Goal: Book appointment/travel/reservation

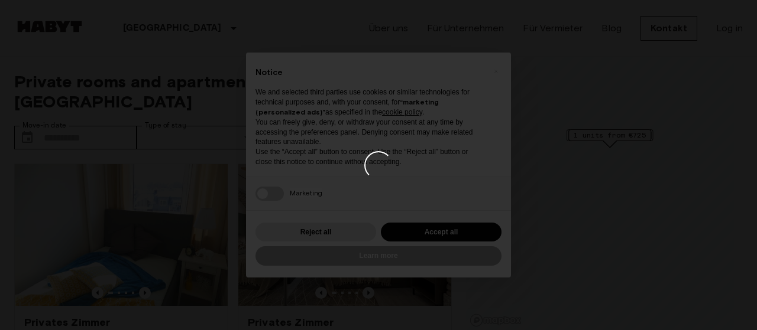
click at [578, 208] on div at bounding box center [378, 165] width 757 height 330
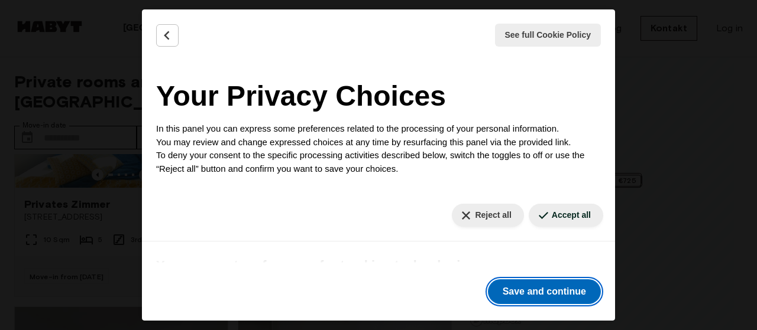
click at [544, 294] on button "Save and continue" at bounding box center [544, 292] width 113 height 25
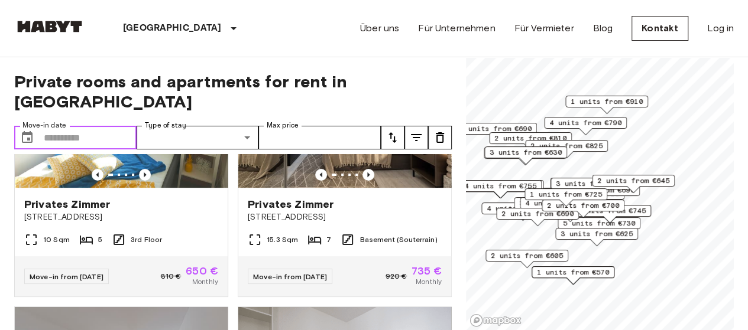
click at [59, 126] on input "Move-in date" at bounding box center [90, 138] width 93 height 24
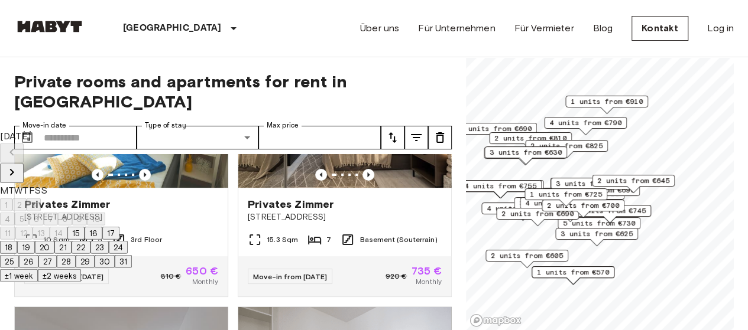
click at [19, 166] on icon "Next month" at bounding box center [12, 173] width 14 height 14
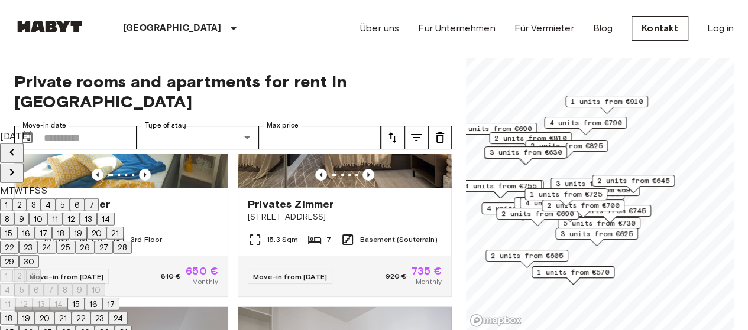
click at [19, 166] on icon "Next month" at bounding box center [12, 173] width 14 height 14
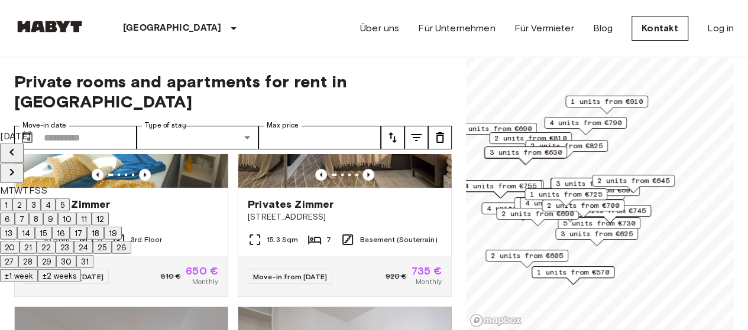
click at [12, 199] on button "1" at bounding box center [6, 205] width 12 height 13
type input "**********"
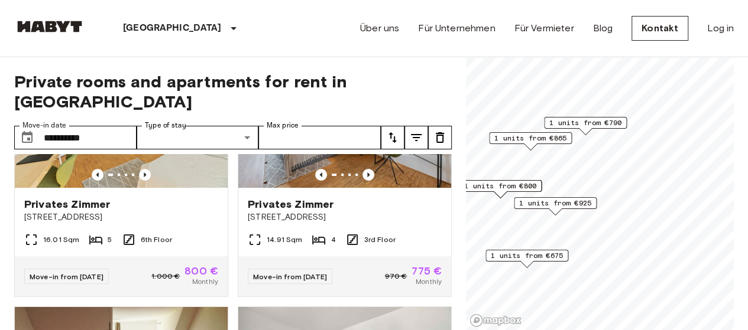
click at [161, 121] on label "Type of stay" at bounding box center [165, 126] width 41 height 10
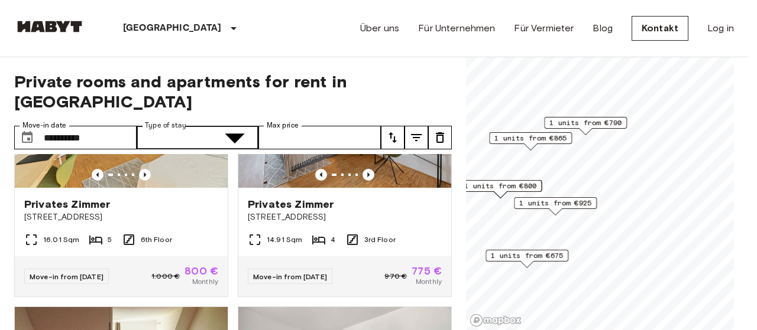
type input "**********"
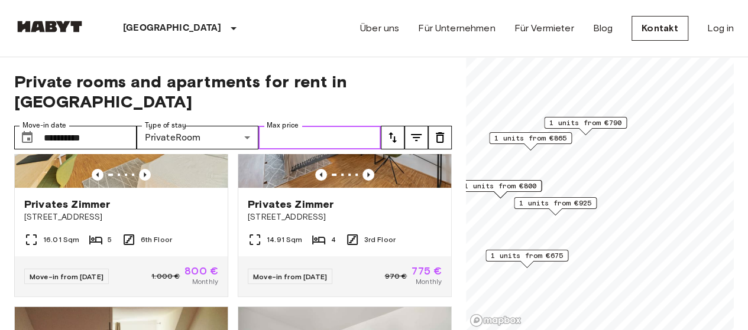
click at [281, 126] on input "Max price" at bounding box center [319, 138] width 122 height 24
type input "*"
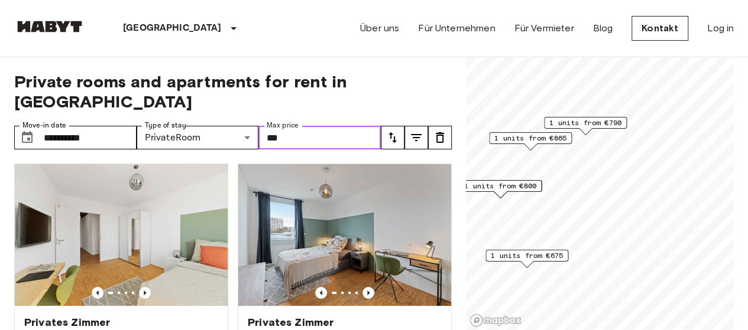
type input "***"
click at [401, 86] on span "Private rooms and apartments for rent in [GEOGRAPHIC_DATA]" at bounding box center [233, 92] width 438 height 40
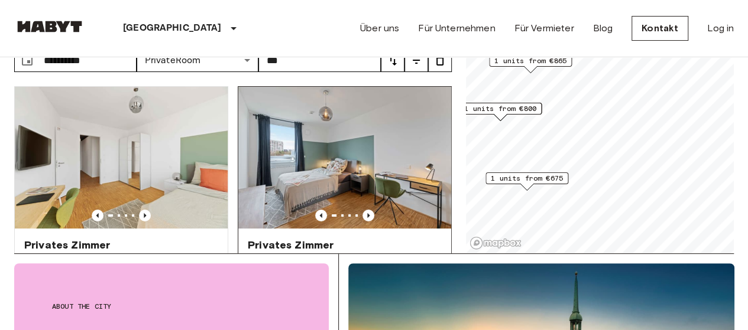
scroll to position [59, 0]
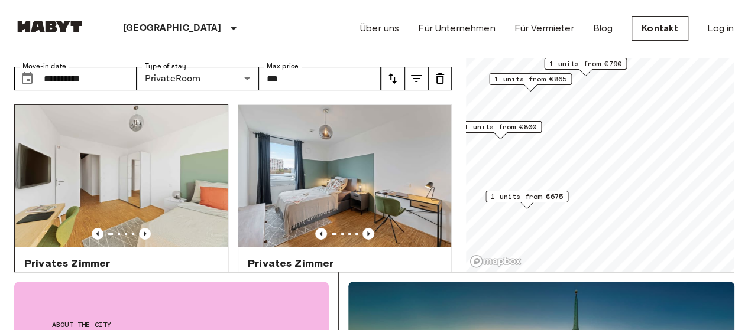
click at [175, 142] on img at bounding box center [121, 176] width 213 height 142
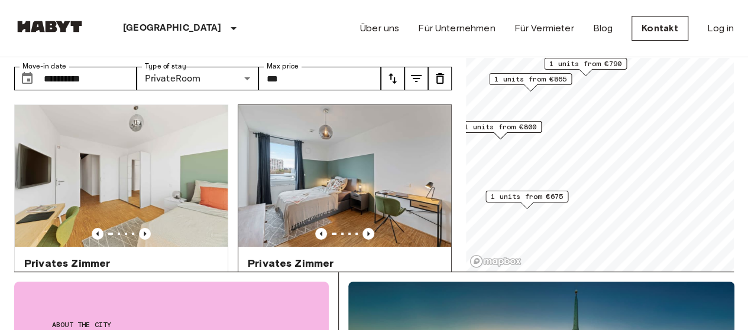
click at [367, 164] on img at bounding box center [344, 176] width 213 height 142
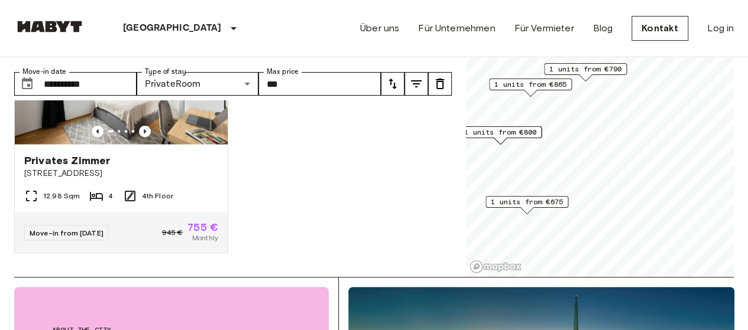
scroll to position [0, 0]
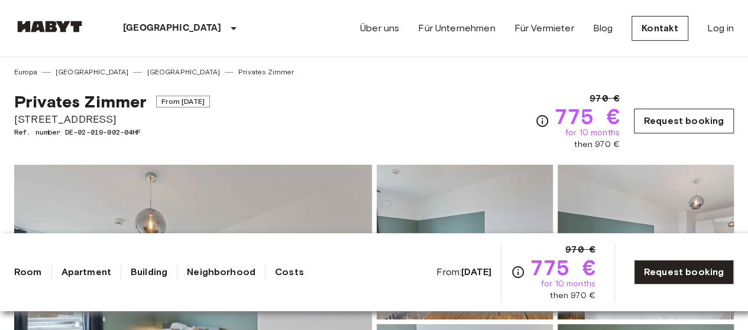
click at [678, 125] on link "Request booking" at bounding box center [684, 121] width 100 height 25
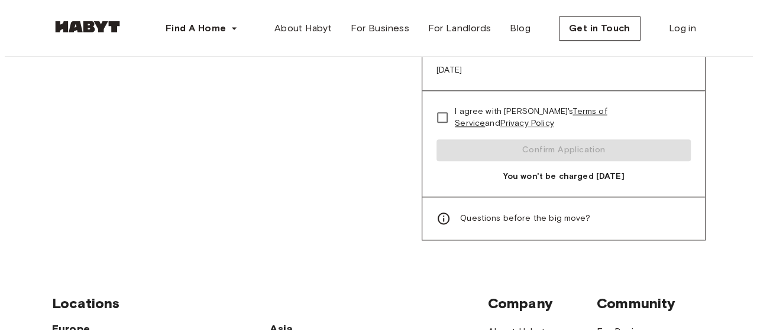
scroll to position [650, 0]
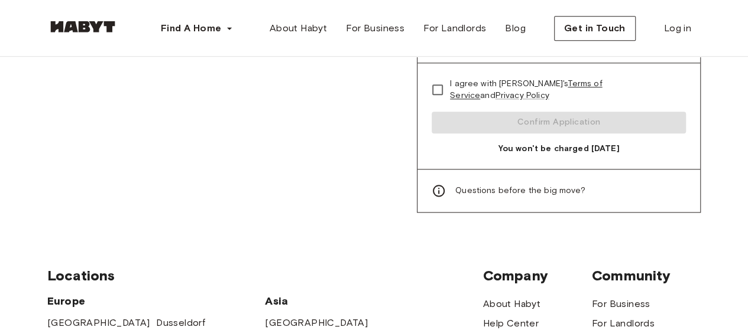
click at [598, 170] on div "Questions before the big move?" at bounding box center [558, 191] width 283 height 43
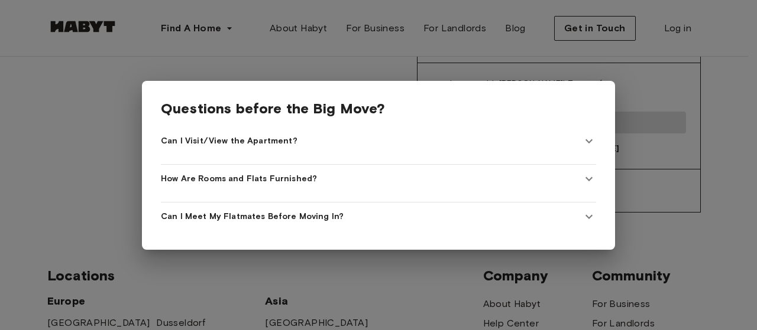
click at [264, 141] on span "Can I Visit/View the Apartment?" at bounding box center [229, 141] width 137 height 12
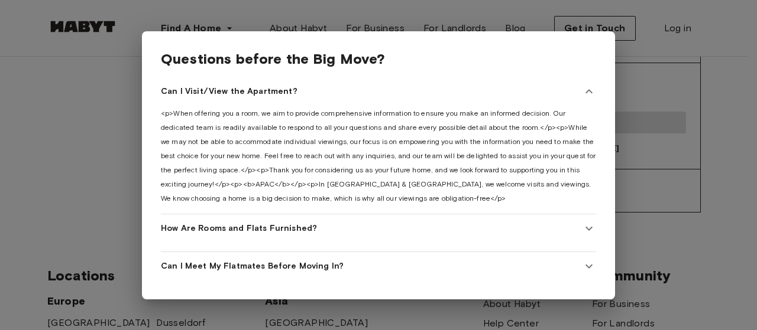
click at [276, 223] on span "How Are Rooms and Flats Furnished?" at bounding box center [239, 229] width 156 height 12
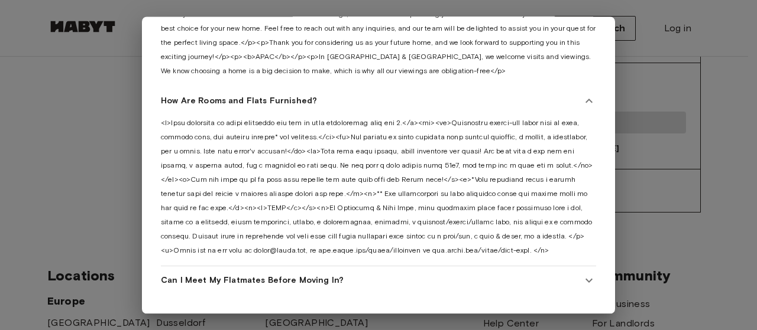
scroll to position [136, 0]
click at [300, 275] on span "Can I Meet My Flatmates Before Moving In?" at bounding box center [252, 281] width 183 height 12
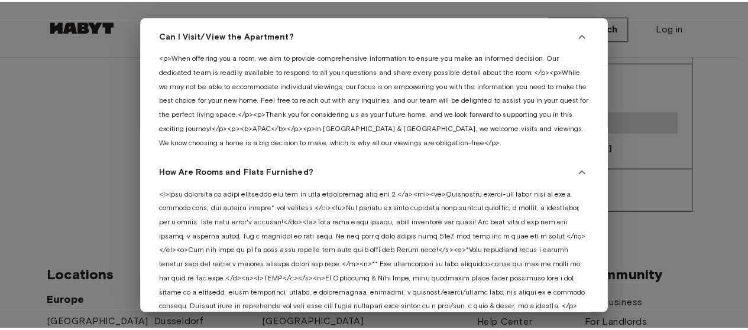
scroll to position [0, 0]
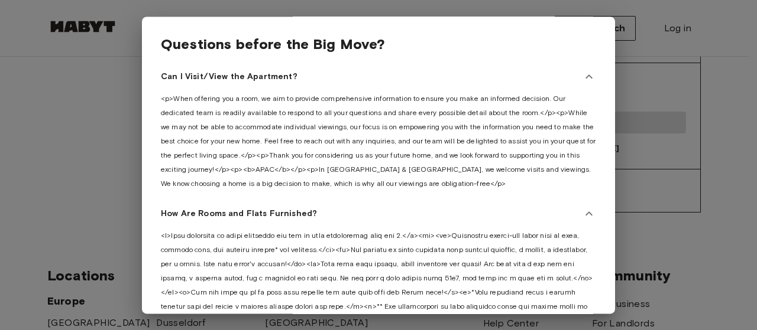
click at [665, 66] on div at bounding box center [378, 165] width 757 height 330
